Goal: Task Accomplishment & Management: Use online tool/utility

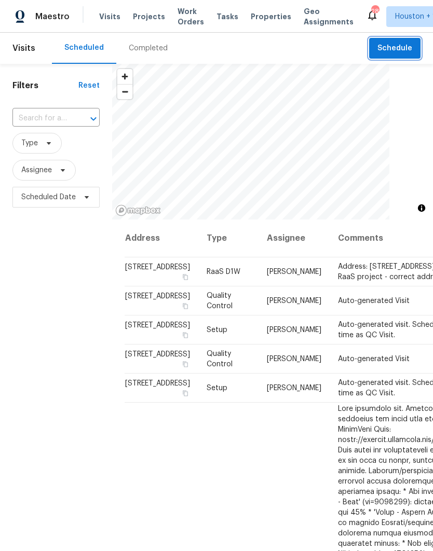
click at [384, 47] on span "Schedule" at bounding box center [394, 48] width 35 height 13
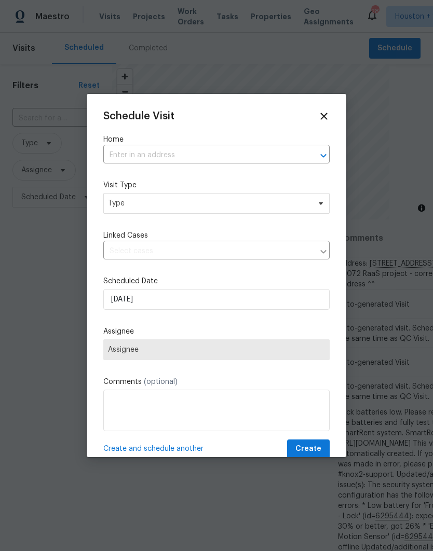
click at [278, 159] on input "text" at bounding box center [201, 155] width 197 height 16
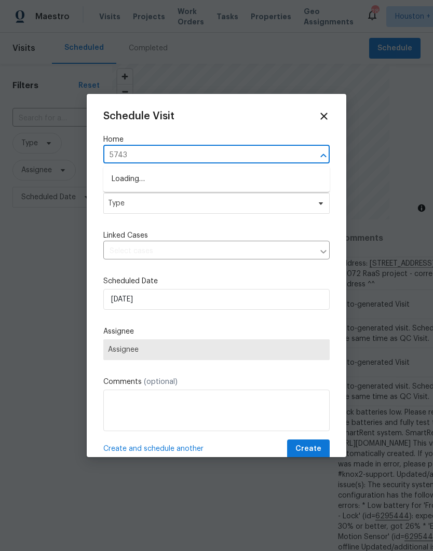
type input "5743"
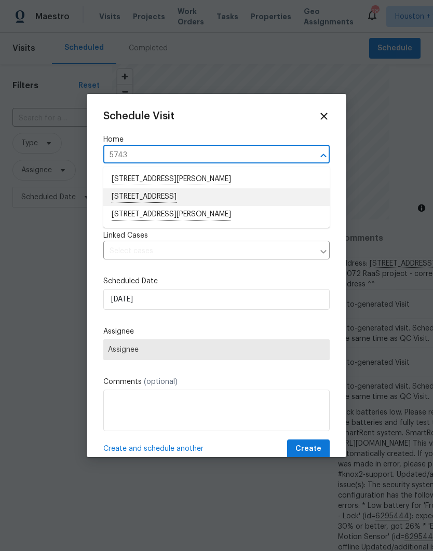
click at [122, 200] on li "[STREET_ADDRESS]" at bounding box center [216, 197] width 226 height 18
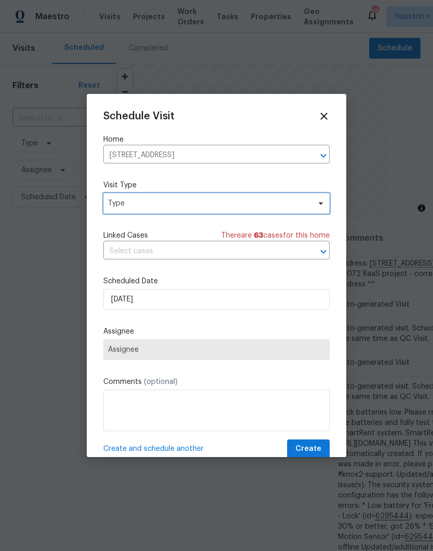
click at [119, 203] on span "Type" at bounding box center [209, 203] width 202 height 10
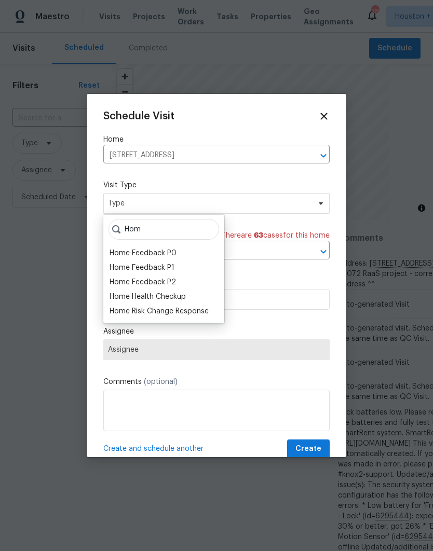
type input "Hom"
click at [118, 295] on div "Home Health Checkup" at bounding box center [148, 297] width 76 height 10
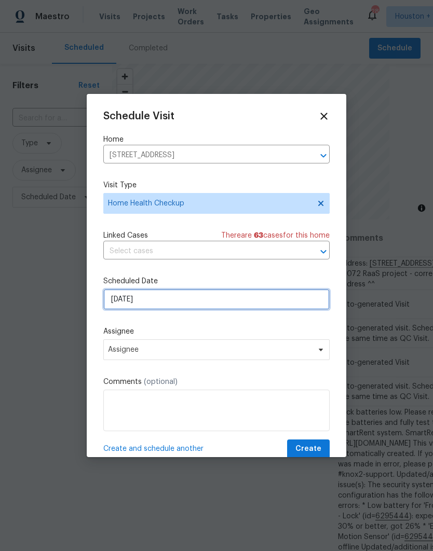
click at [161, 303] on input "9/24/2025" at bounding box center [216, 299] width 226 height 21
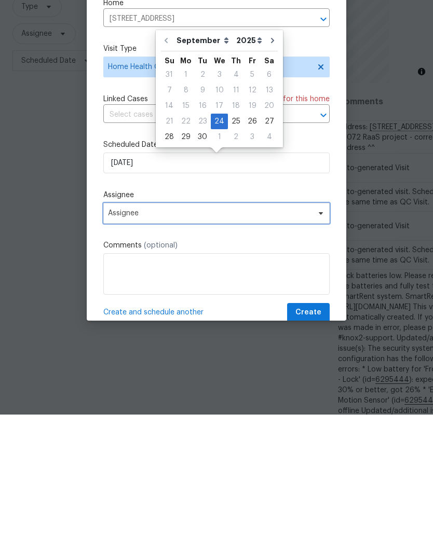
click at [117, 346] on span "Assignee" at bounding box center [209, 350] width 203 height 8
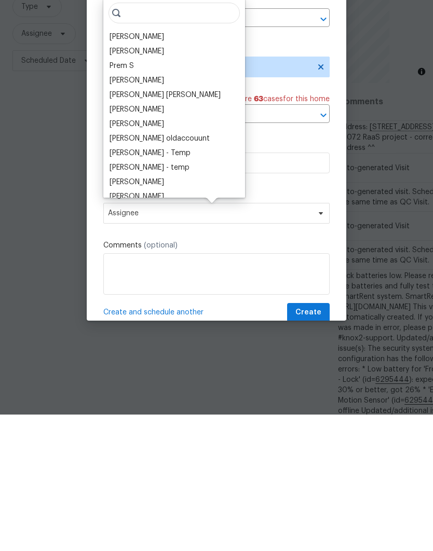
scroll to position [42, 0]
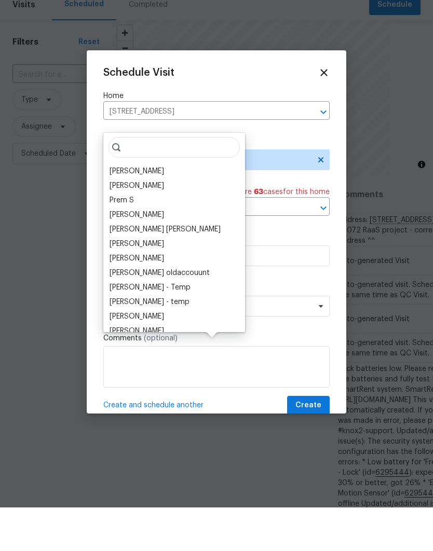
click at [111, 210] on div "[PERSON_NAME]" at bounding box center [137, 215] width 54 height 10
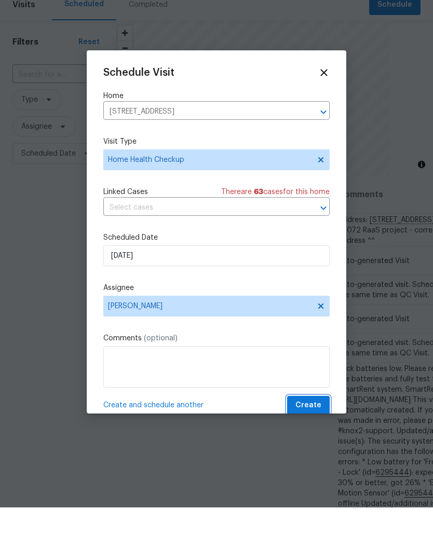
click at [317, 443] on span "Create" at bounding box center [308, 449] width 26 height 13
